Goal: Information Seeking & Learning: Understand process/instructions

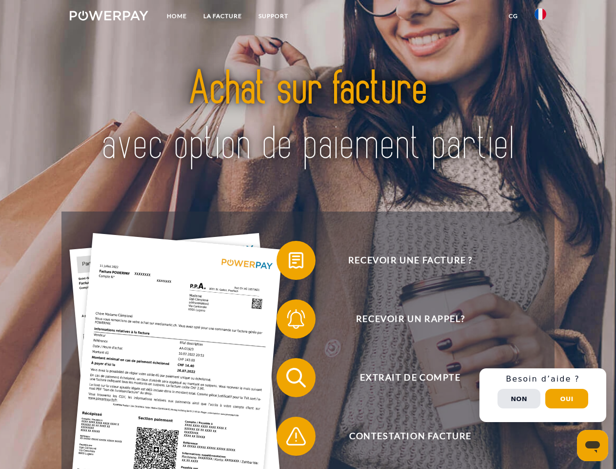
click at [109, 17] on img at bounding box center [109, 16] width 79 height 10
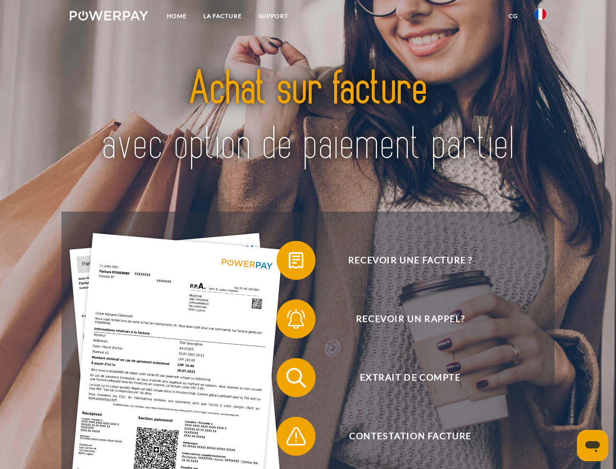
click at [541, 17] on img at bounding box center [541, 14] width 12 height 12
click at [513, 16] on link "CG" at bounding box center [514, 16] width 26 height 18
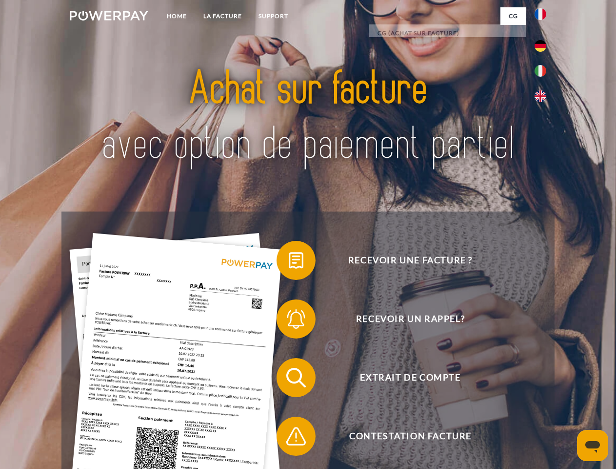
click at [289, 262] on span at bounding box center [281, 260] width 49 height 49
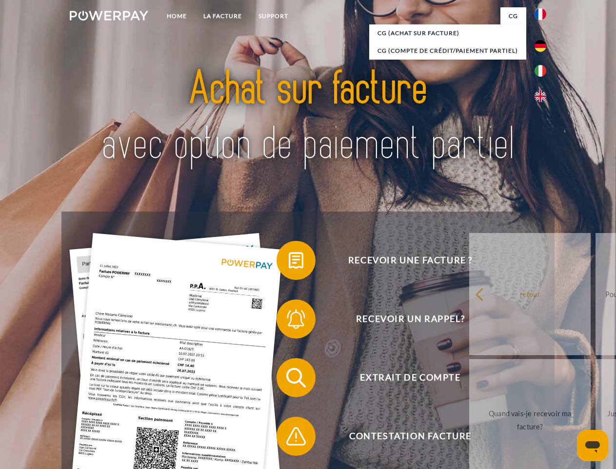
click at [289, 321] on span at bounding box center [281, 318] width 49 height 49
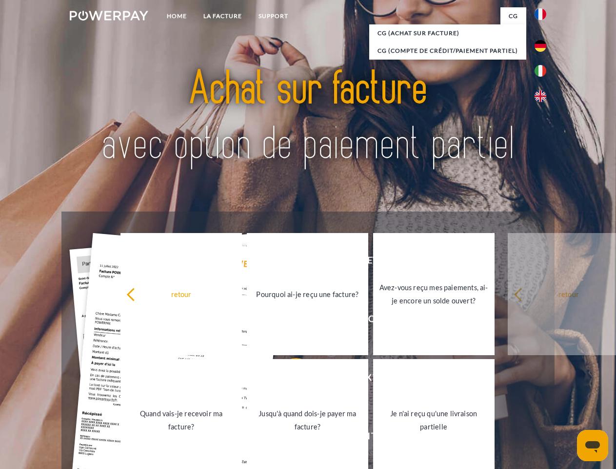
click at [289, 379] on link "Jusqu'à quand dois-je payer ma facture?" at bounding box center [308, 420] width 122 height 122
click at [289, 438] on span at bounding box center [281, 435] width 49 height 49
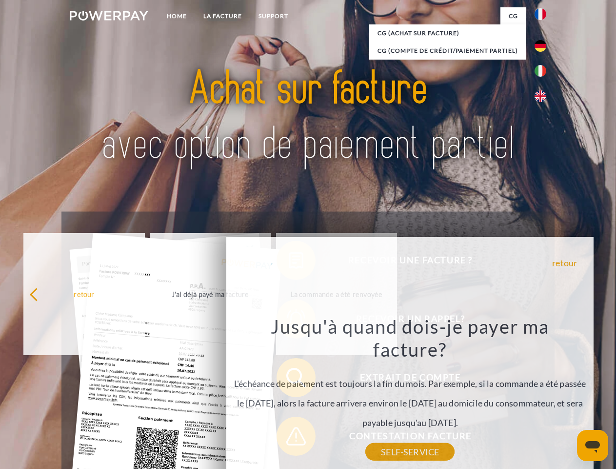
click at [543, 395] on div "Recevoir une facture ? Recevoir un rappel? Extrait de compte retour" at bounding box center [307, 406] width 493 height 390
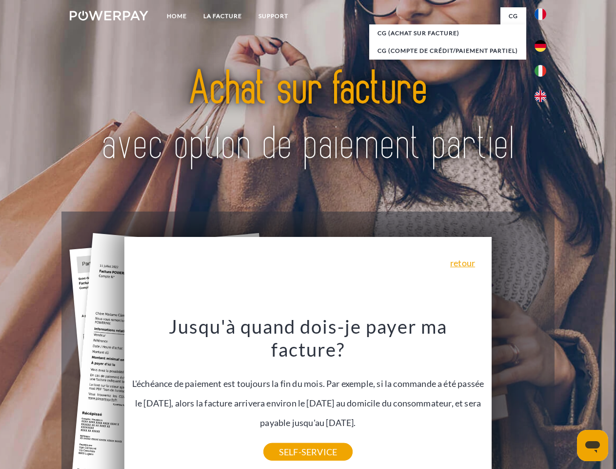
click at [519, 397] on span "Extrait de compte" at bounding box center [410, 377] width 239 height 39
click at [567, 398] on header "Home LA FACTURE Support" at bounding box center [308, 337] width 616 height 674
